Goal: Task Accomplishment & Management: Use online tool/utility

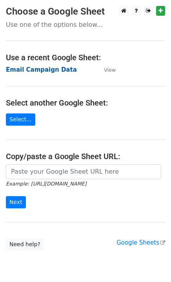
click at [30, 68] on strong "Email Campaign Data" at bounding box center [41, 69] width 71 height 7
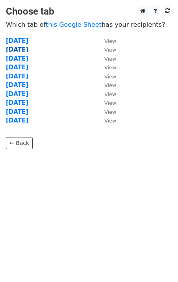
click at [21, 52] on strong "22-08-2025" at bounding box center [17, 49] width 22 height 7
